Goal: Task Accomplishment & Management: Manage account settings

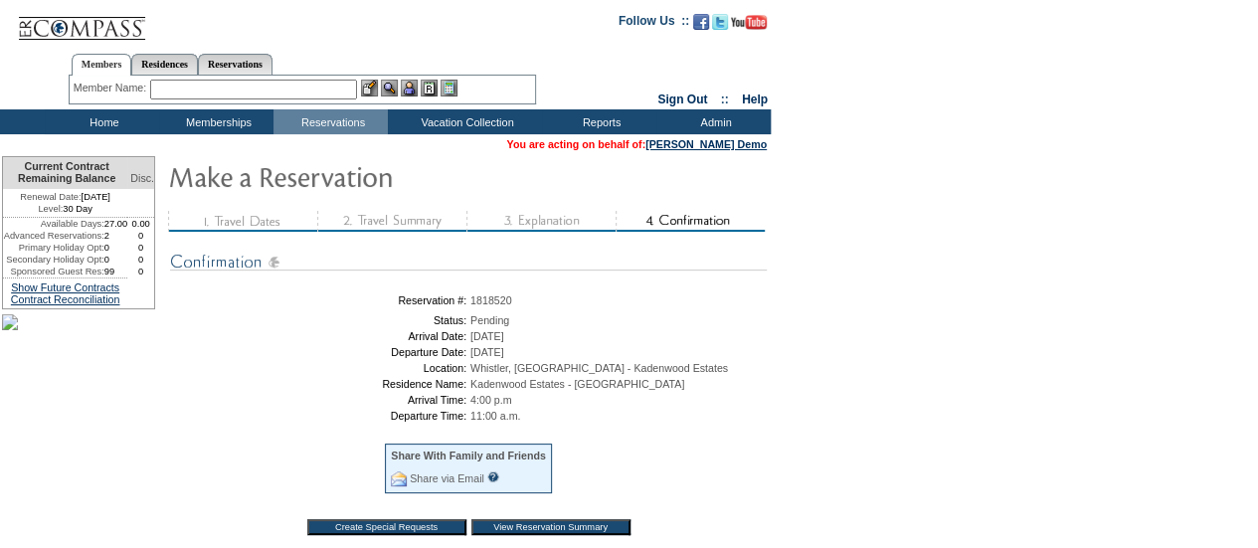
click at [604, 535] on input "View Reservation Summary" at bounding box center [550, 527] width 159 height 16
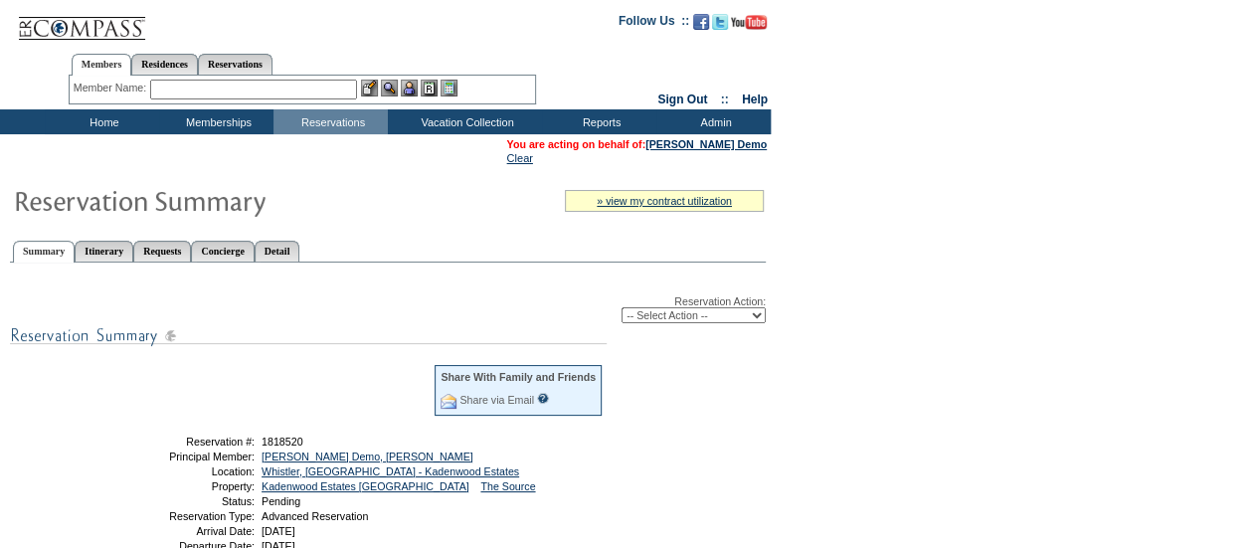
click at [708, 312] on select "-- Select Action -- Modify Reservation Dates Modify Reservation Cost Modify Occ…" at bounding box center [693, 315] width 144 height 16
select select "CancelRes"
click at [621, 309] on select "-- Select Action -- Modify Reservation Dates Modify Reservation Cost Modify Occ…" at bounding box center [693, 315] width 144 height 16
